Goal: Transaction & Acquisition: Obtain resource

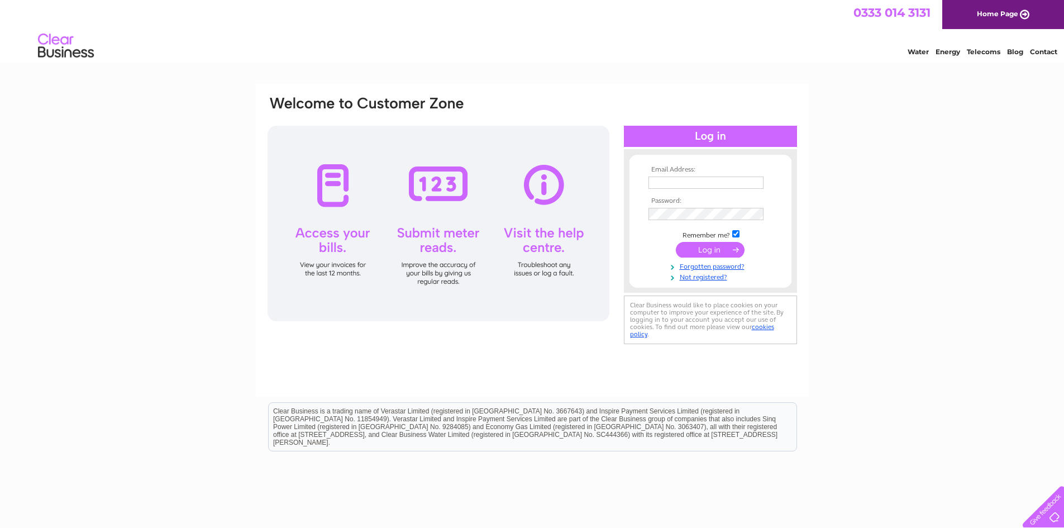
type input "[EMAIL_ADDRESS][DOMAIN_NAME]"
click at [711, 243] on input "submit" at bounding box center [710, 250] width 69 height 16
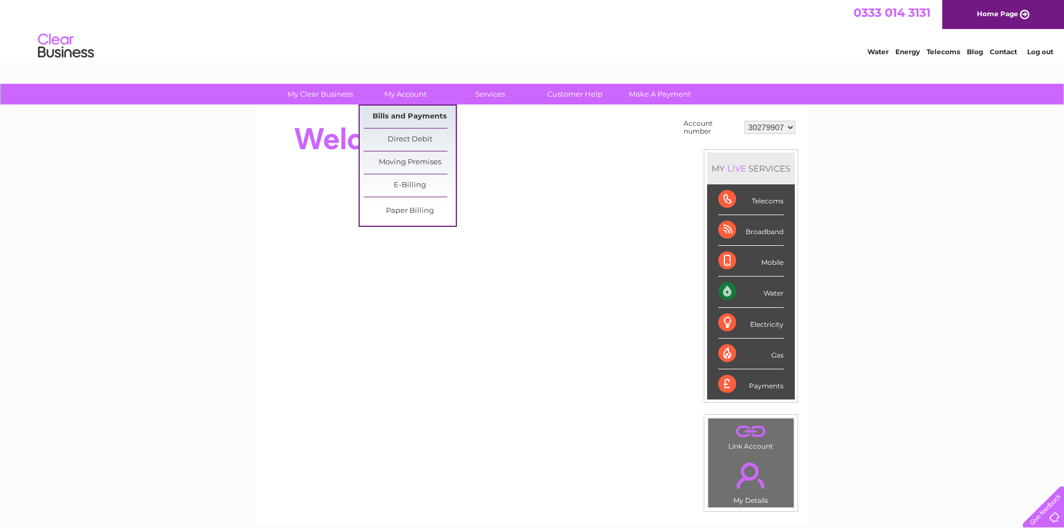
click at [405, 113] on link "Bills and Payments" at bounding box center [409, 117] width 92 height 22
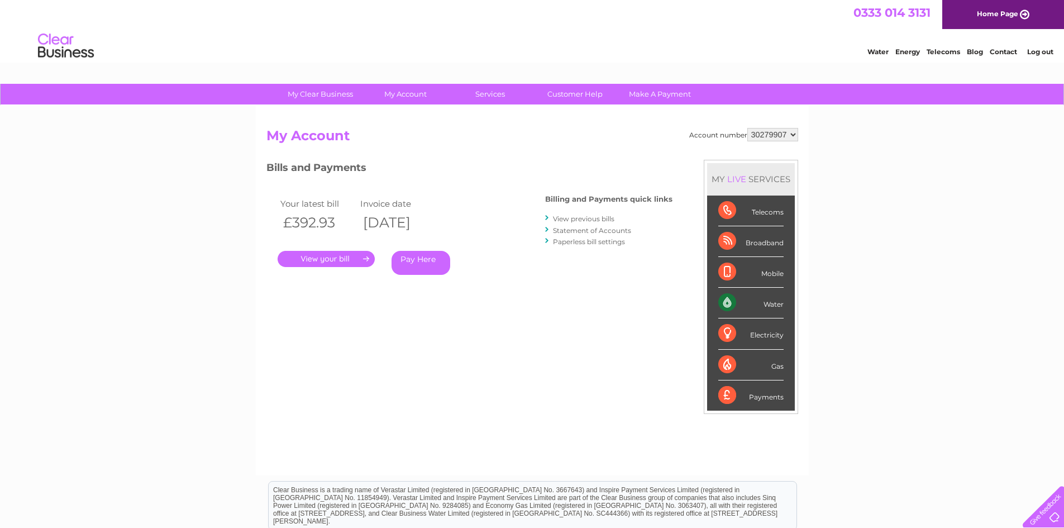
click at [340, 256] on link "." at bounding box center [325, 259] width 97 height 16
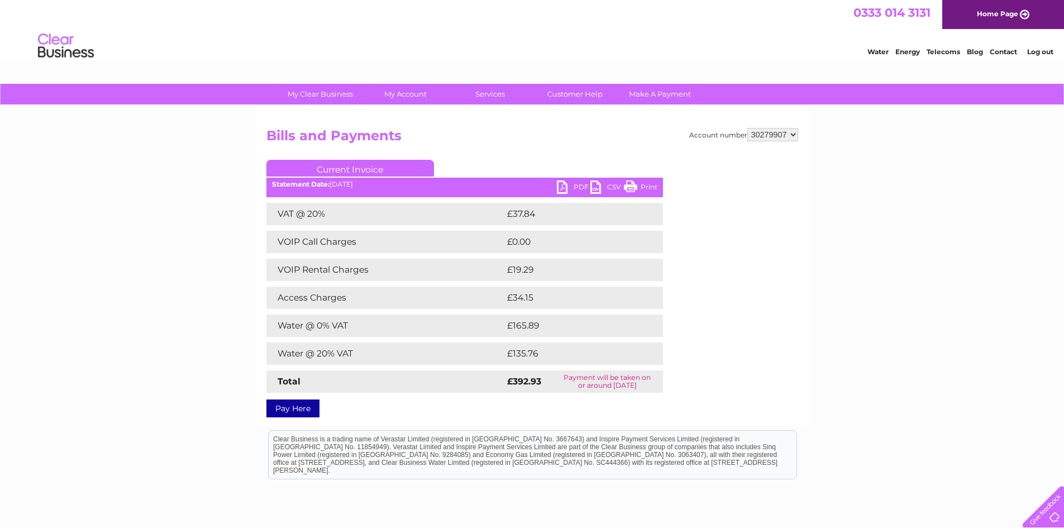
click at [561, 186] on link "PDF" at bounding box center [573, 188] width 33 height 16
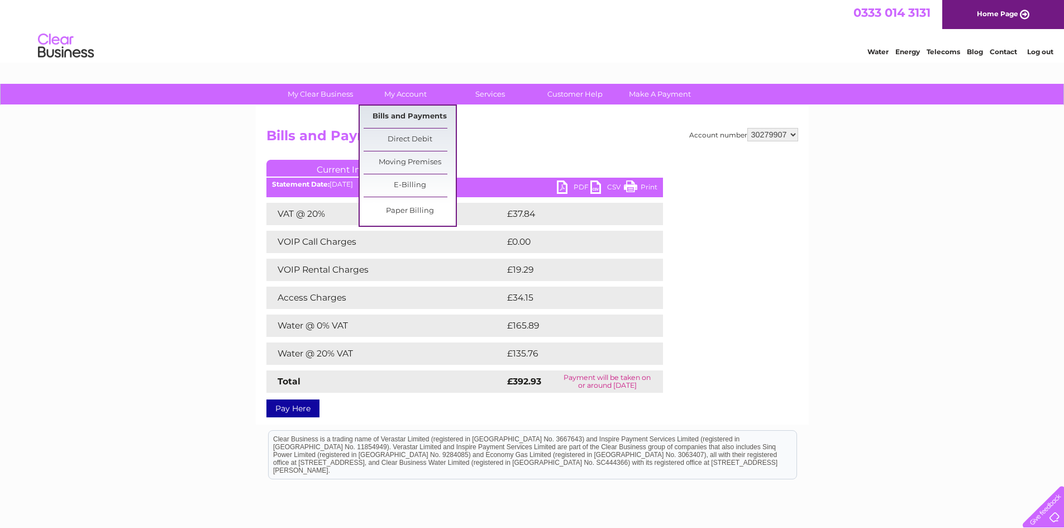
click at [410, 113] on link "Bills and Payments" at bounding box center [409, 117] width 92 height 22
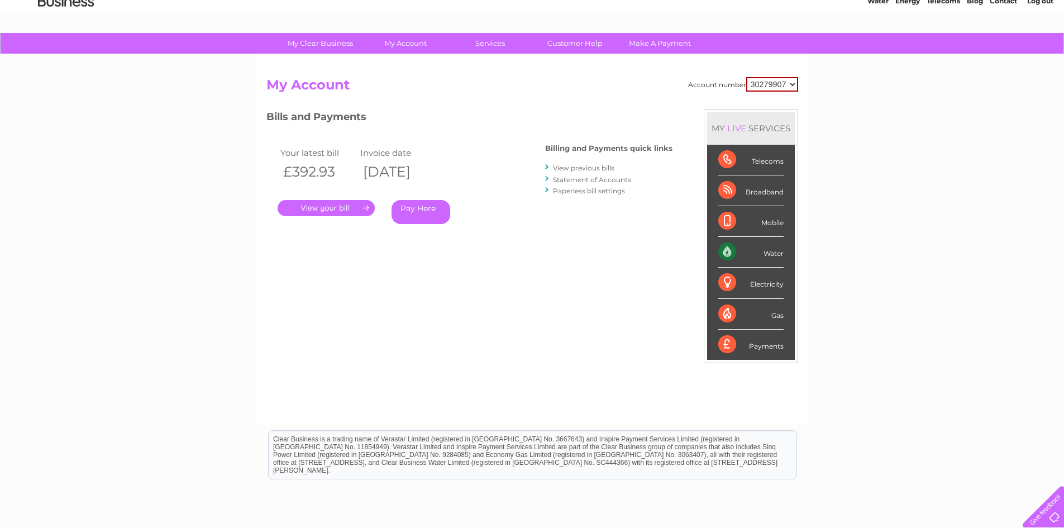
scroll to position [147, 0]
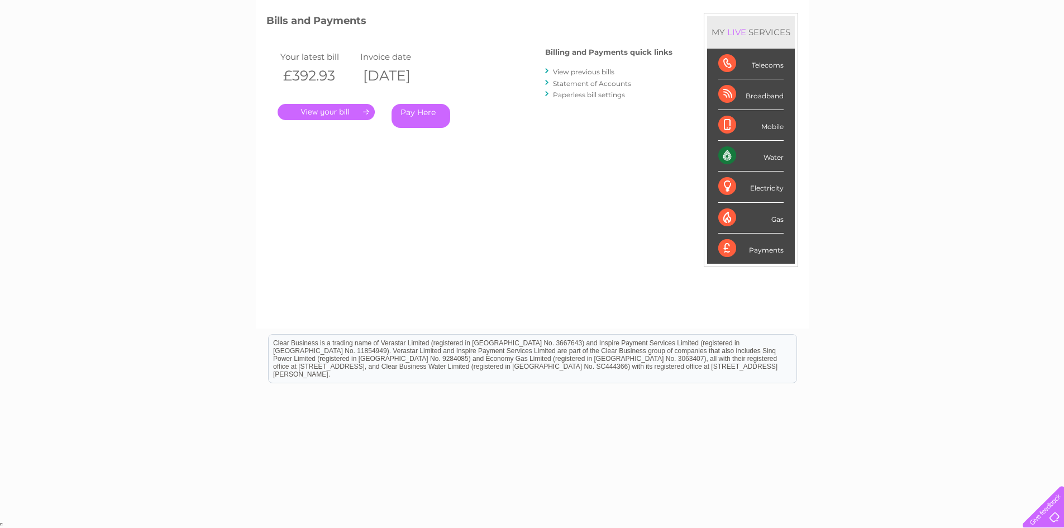
click at [580, 71] on link "View previous bills" at bounding box center [583, 72] width 61 height 8
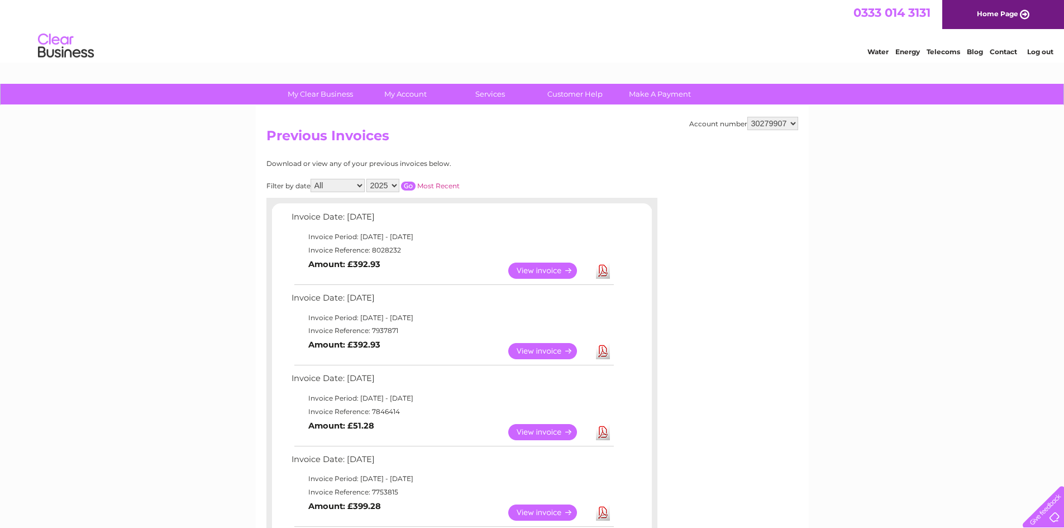
click at [548, 351] on link "View" at bounding box center [549, 351] width 82 height 16
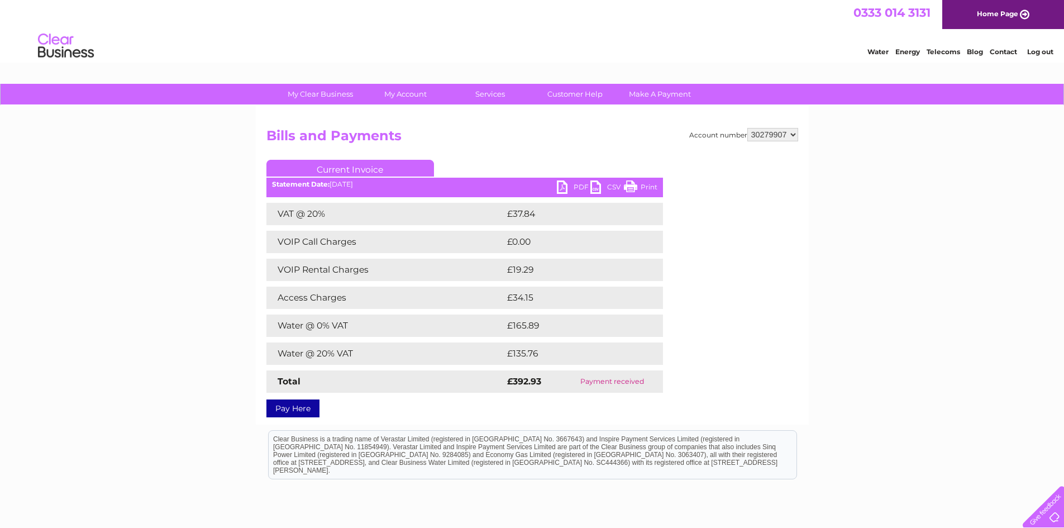
click at [562, 189] on link "PDF" at bounding box center [573, 188] width 33 height 16
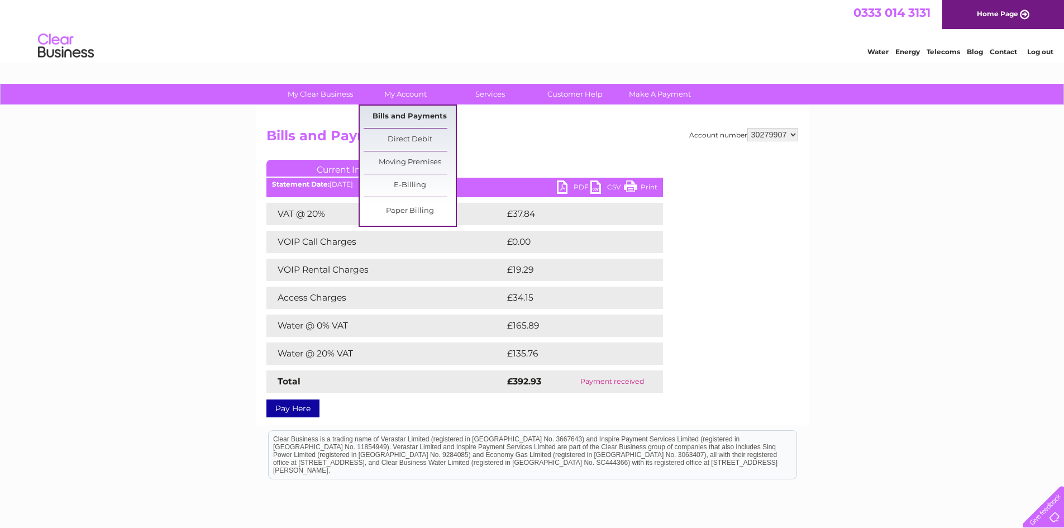
click at [418, 110] on link "Bills and Payments" at bounding box center [409, 117] width 92 height 22
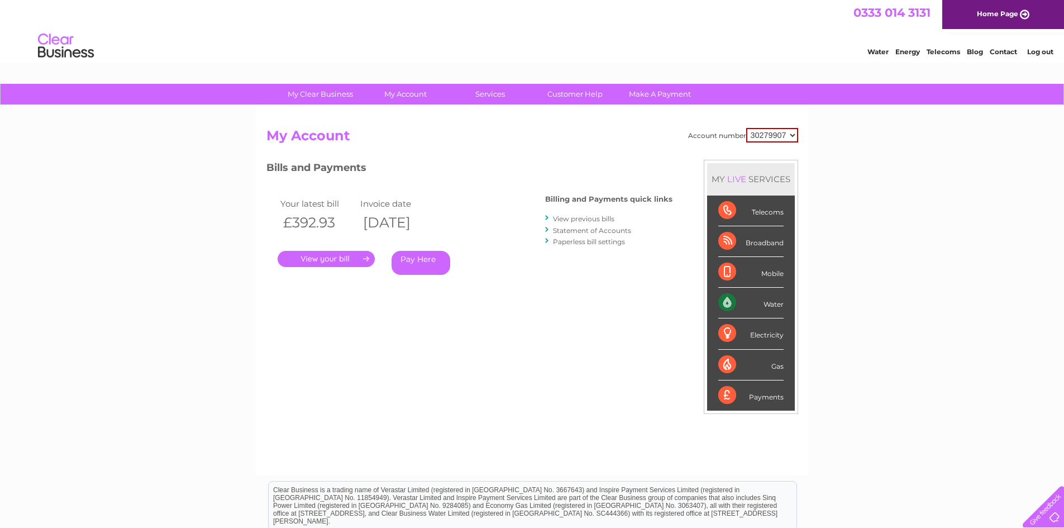
click at [595, 218] on link "View previous bills" at bounding box center [583, 218] width 61 height 8
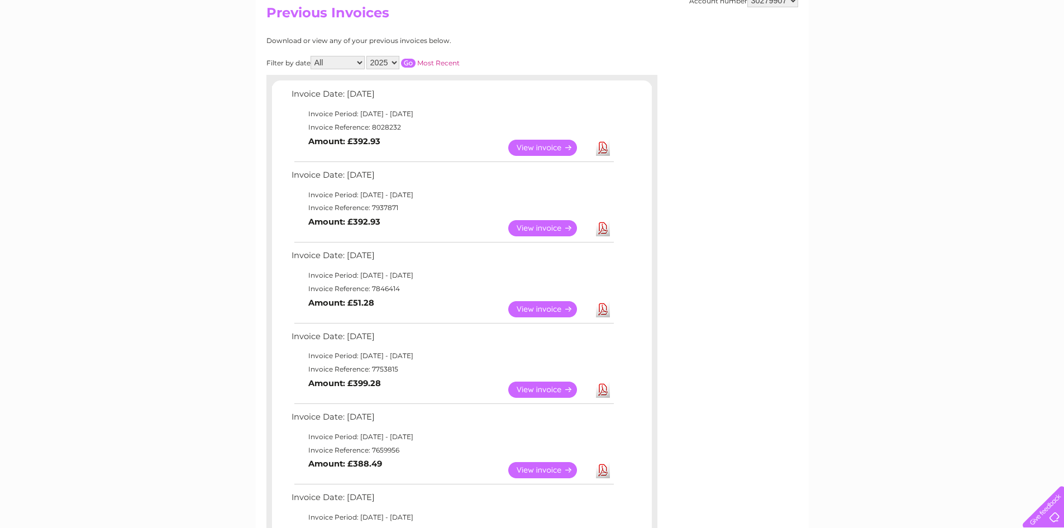
scroll to position [167, 0]
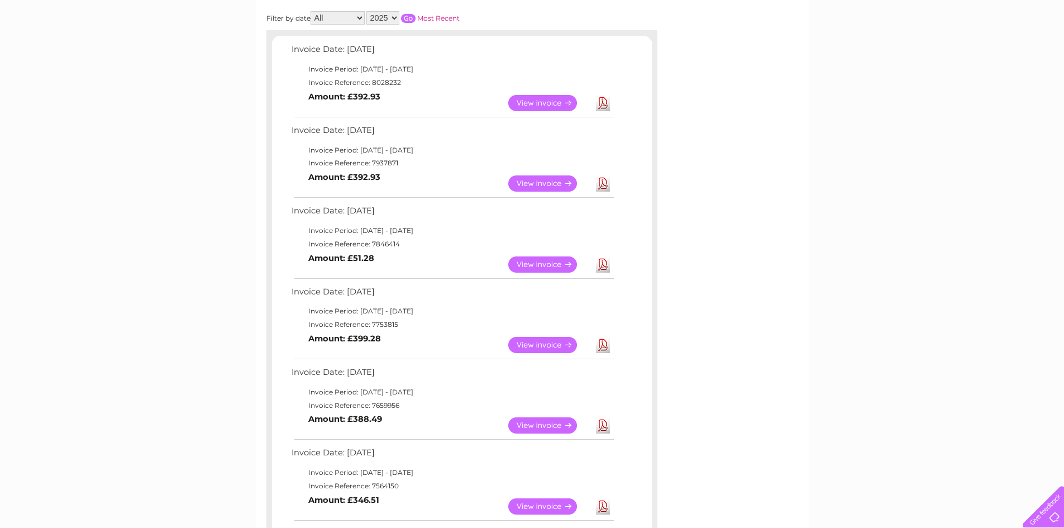
click at [603, 267] on link "Download" at bounding box center [603, 264] width 14 height 16
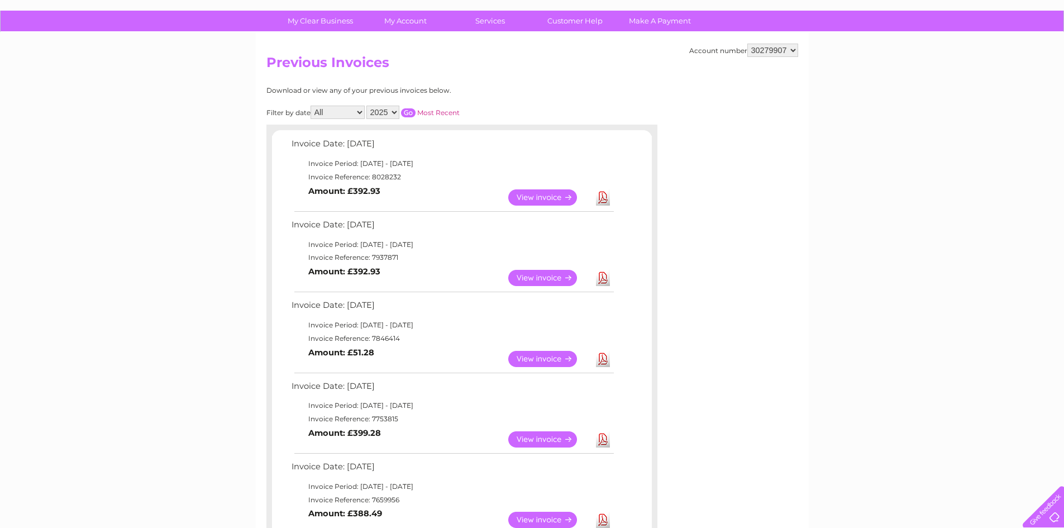
scroll to position [0, 0]
